Goal: Task Accomplishment & Management: Use online tool/utility

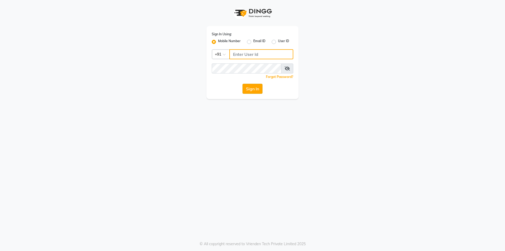
type input "9886884636"
drag, startPoint x: 259, startPoint y: 90, endPoint x: 263, endPoint y: 99, distance: 10.4
click at [259, 90] on button "Sign In" at bounding box center [253, 89] width 20 height 10
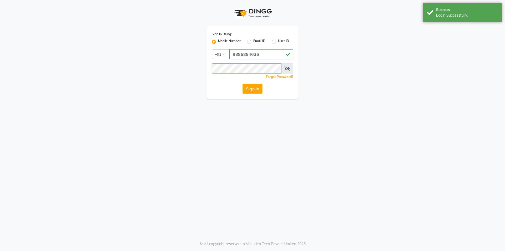
select select "94"
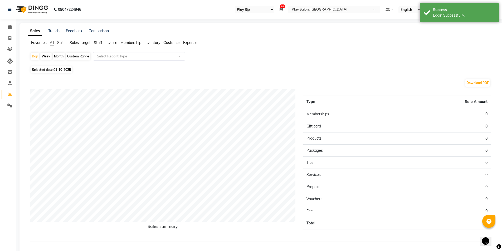
click at [282, 9] on icon at bounding box center [280, 10] width 3 height 4
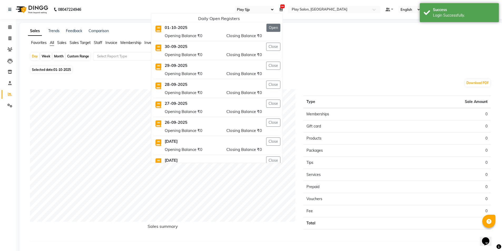
click at [280, 27] on button "Open" at bounding box center [273, 28] width 14 height 8
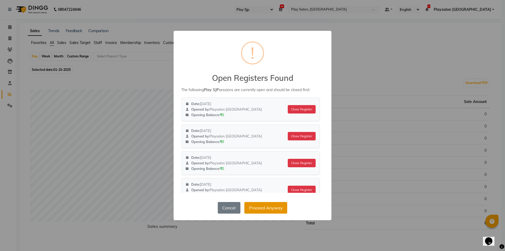
click at [264, 210] on button "Proceed Anyway" at bounding box center [266, 208] width 43 height 12
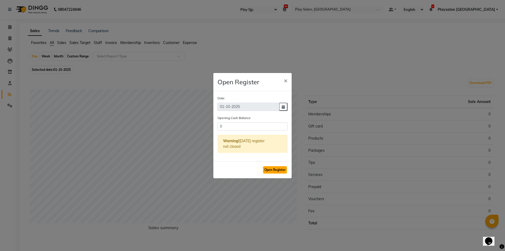
click at [280, 170] on button "Open Register" at bounding box center [275, 169] width 24 height 7
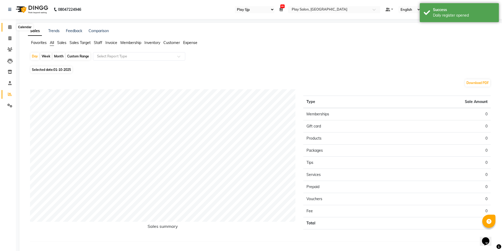
click at [12, 26] on icon at bounding box center [9, 27] width 3 height 4
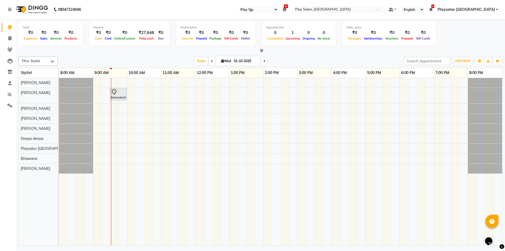
click at [242, 60] on input "01-10-2025" at bounding box center [245, 61] width 26 height 8
select select "10"
select select "2025"
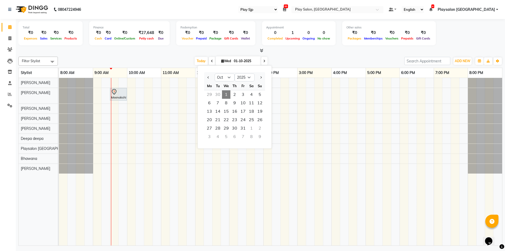
click at [254, 61] on input "01-10-2025" at bounding box center [245, 61] width 26 height 8
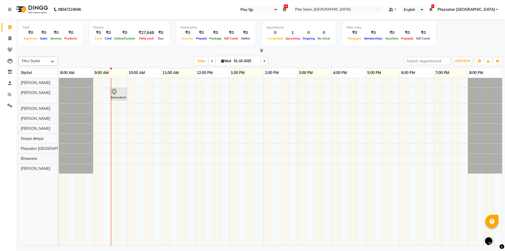
click at [254, 61] on input "01-10-2025" at bounding box center [245, 61] width 26 height 8
select select "10"
select select "2025"
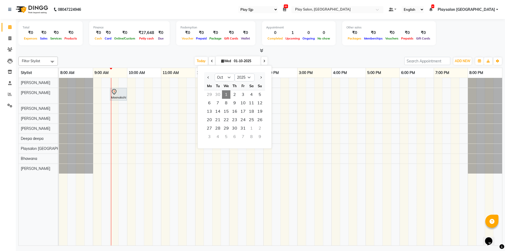
click at [281, 56] on div "Filter Stylist Select All [PERSON_NAME] [PERSON_NAME] [PERSON_NAME] Yimkhiung […" at bounding box center [260, 149] width 484 height 191
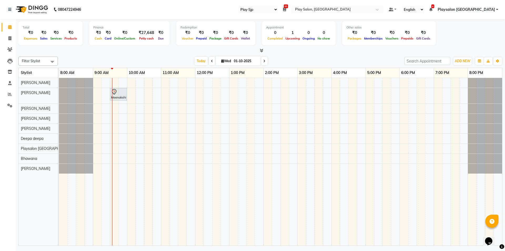
click at [252, 61] on input "01-10-2025" at bounding box center [245, 61] width 26 height 8
select select "10"
select select "2025"
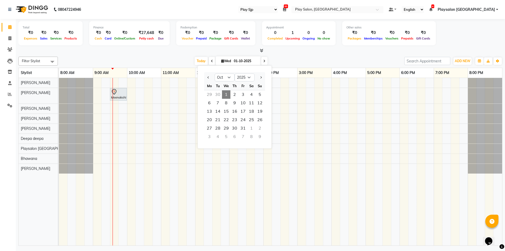
click at [292, 59] on div "[DATE] [DATE] Jan Feb Mar Apr May Jun [DATE] Aug Sep Oct Nov [DATE] 2016 2017 2…" at bounding box center [231, 61] width 341 height 8
